Goal: Navigation & Orientation: Find specific page/section

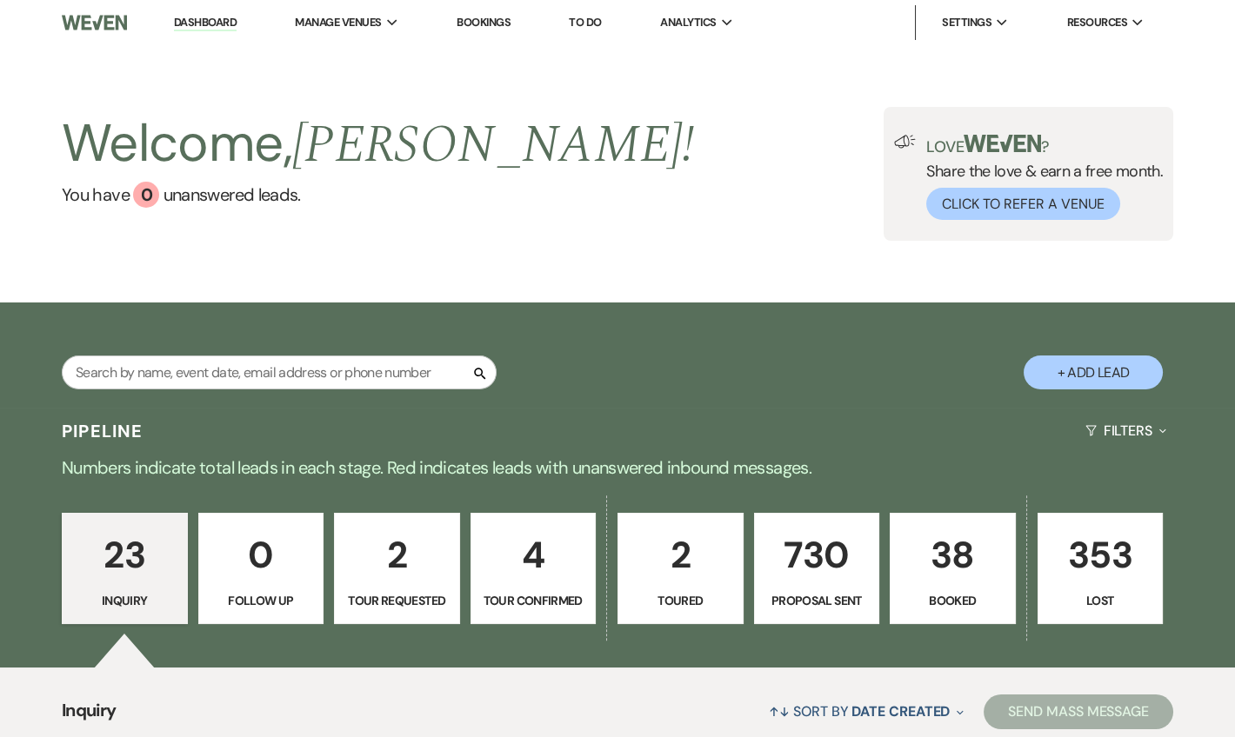
click at [211, 18] on link "Dashboard" at bounding box center [205, 23] width 63 height 17
drag, startPoint x: 191, startPoint y: 23, endPoint x: 217, endPoint y: 10, distance: 29.2
click at [191, 23] on link "Dashboard" at bounding box center [205, 23] width 63 height 17
